Goal: Transaction & Acquisition: Subscribe to service/newsletter

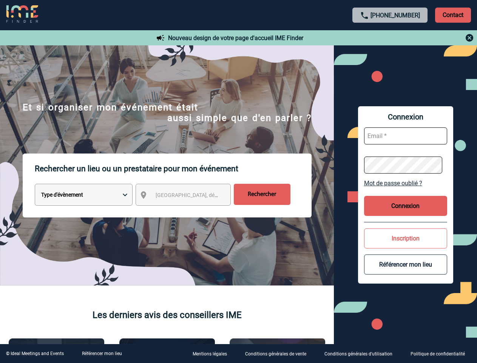
click at [238, 181] on p "Rechercher un lieu ou un prestataire pour mon événement" at bounding box center [173, 168] width 277 height 30
click at [453, 15] on p "Contact" at bounding box center [453, 15] width 36 height 15
click at [390, 38] on div at bounding box center [390, 37] width 168 height 9
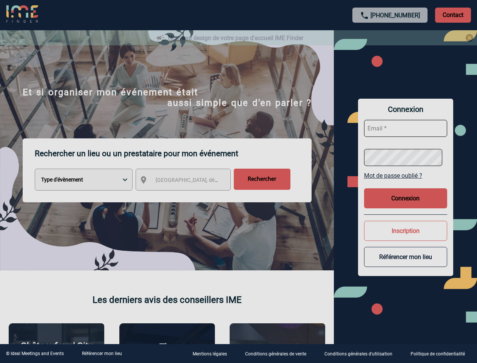
click at [190, 196] on div at bounding box center [238, 181] width 477 height 363
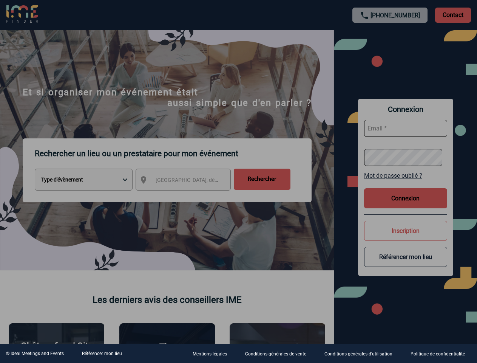
click at [406, 183] on div at bounding box center [238, 181] width 477 height 363
click at [406, 205] on div at bounding box center [238, 181] width 477 height 363
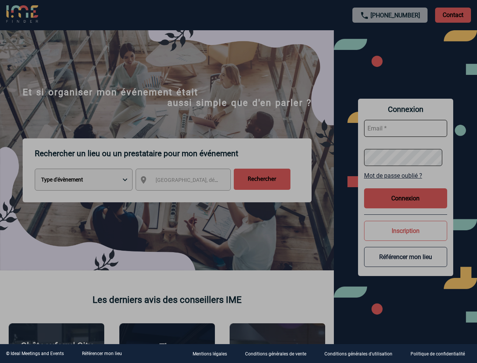
click at [406, 238] on button "Inscription" at bounding box center [405, 231] width 83 height 20
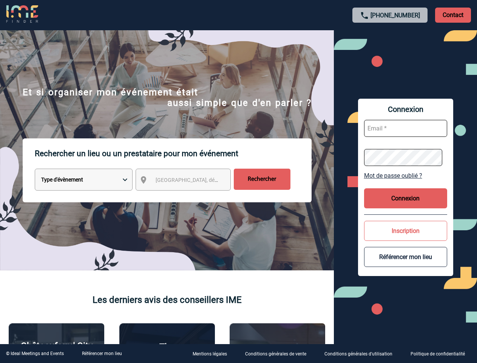
click at [406, 264] on button "Référencer mon lieu" at bounding box center [405, 257] width 83 height 20
click at [102, 353] on link "Référencer mon lieu" at bounding box center [102, 353] width 40 height 5
